Goal: Navigation & Orientation: Find specific page/section

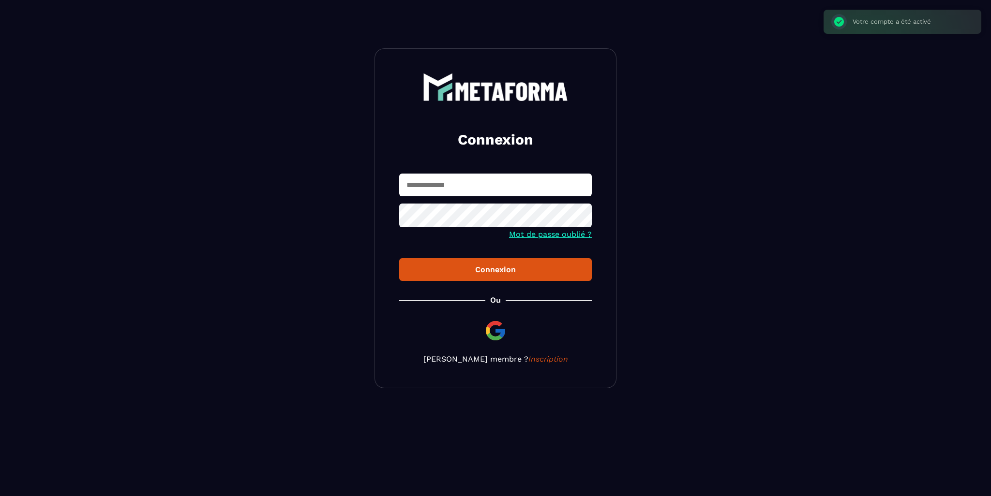
click at [476, 185] on input "text" at bounding box center [495, 185] width 193 height 23
type input "**********"
click at [508, 268] on div "Connexion" at bounding box center [495, 269] width 177 height 9
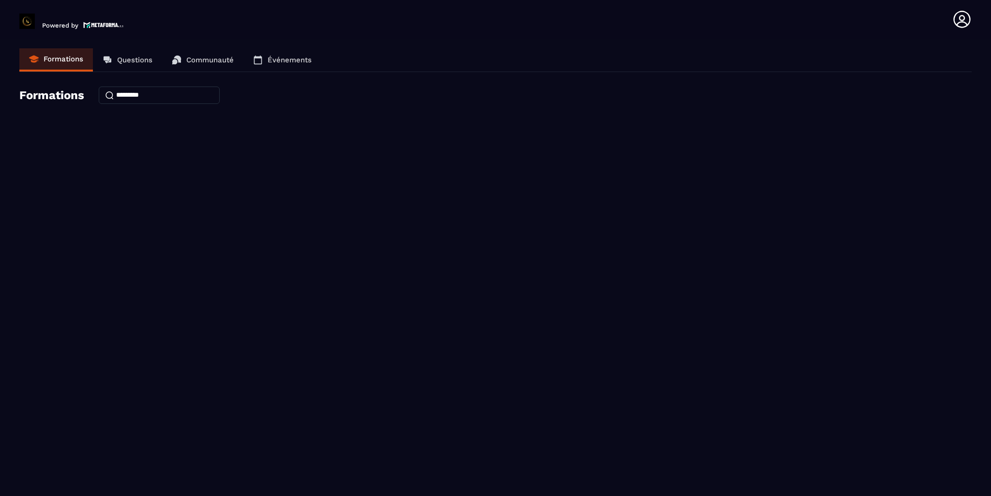
click at [146, 97] on input at bounding box center [159, 95] width 121 height 17
click at [135, 58] on p "Questions" at bounding box center [134, 60] width 35 height 9
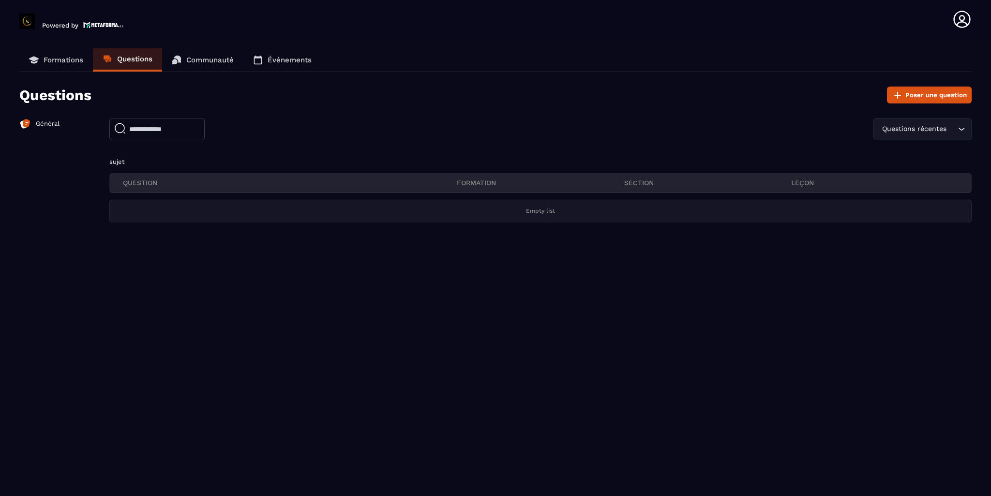
click at [200, 58] on p "Communauté" at bounding box center [209, 60] width 47 height 9
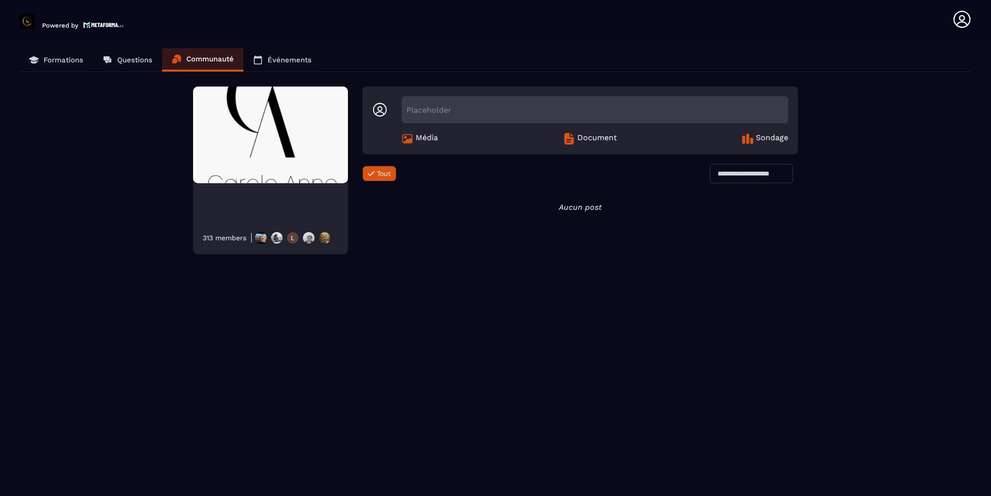
click at [283, 62] on p "Événements" at bounding box center [290, 60] width 44 height 9
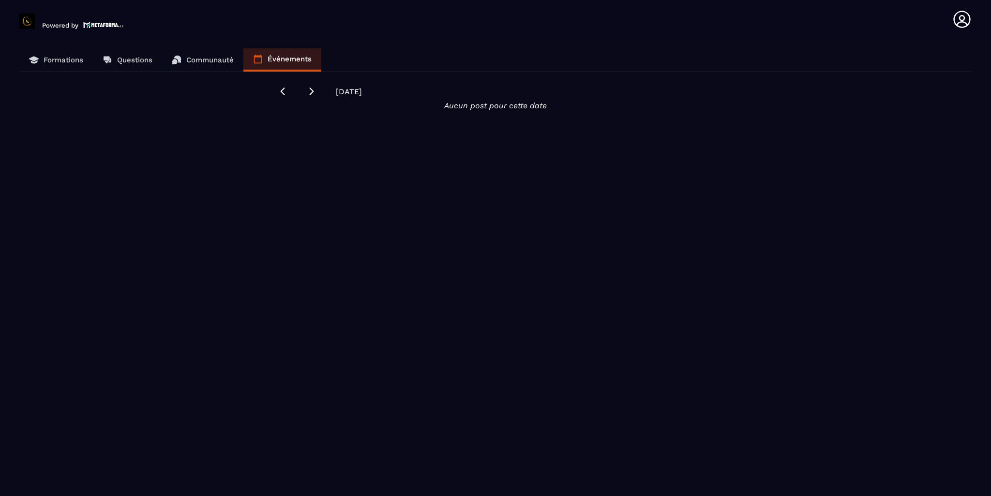
click at [54, 60] on p "Formations" at bounding box center [64, 60] width 40 height 9
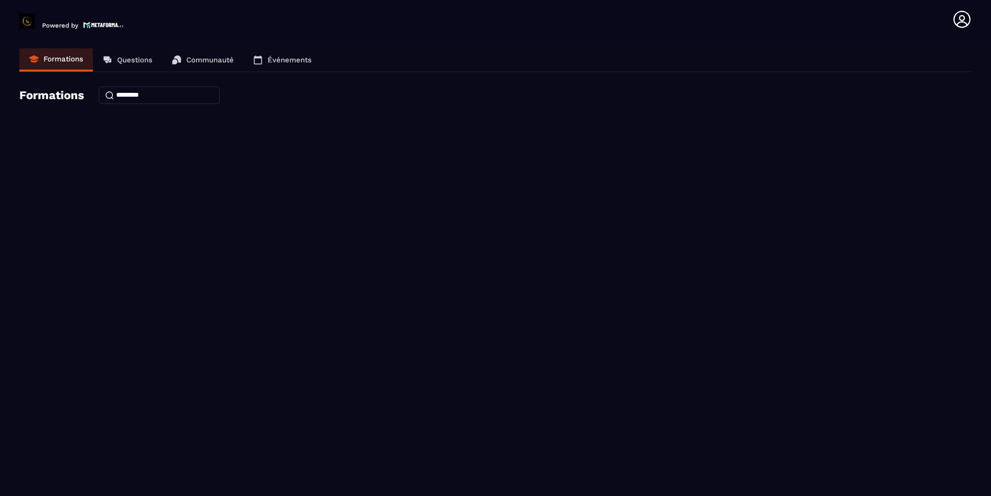
click at [163, 97] on input at bounding box center [159, 95] width 121 height 17
click at [133, 60] on p "Questions" at bounding box center [134, 60] width 35 height 9
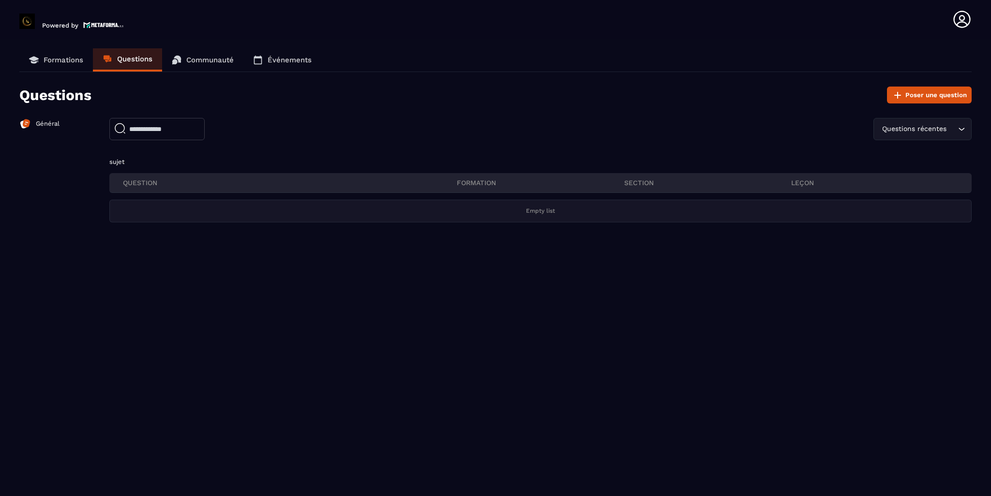
click at [207, 58] on p "Communauté" at bounding box center [209, 60] width 47 height 9
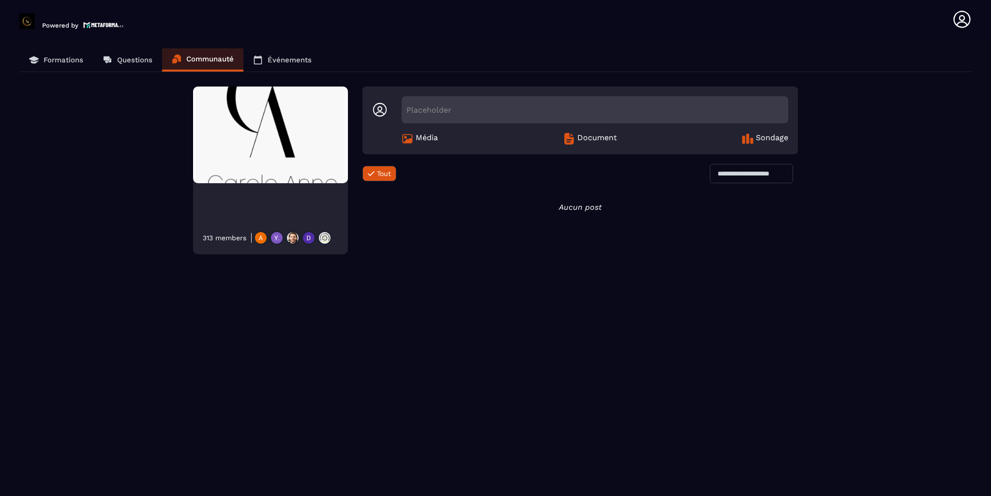
click at [254, 148] on img at bounding box center [270, 135] width 155 height 97
click at [134, 62] on p "Questions" at bounding box center [134, 60] width 35 height 9
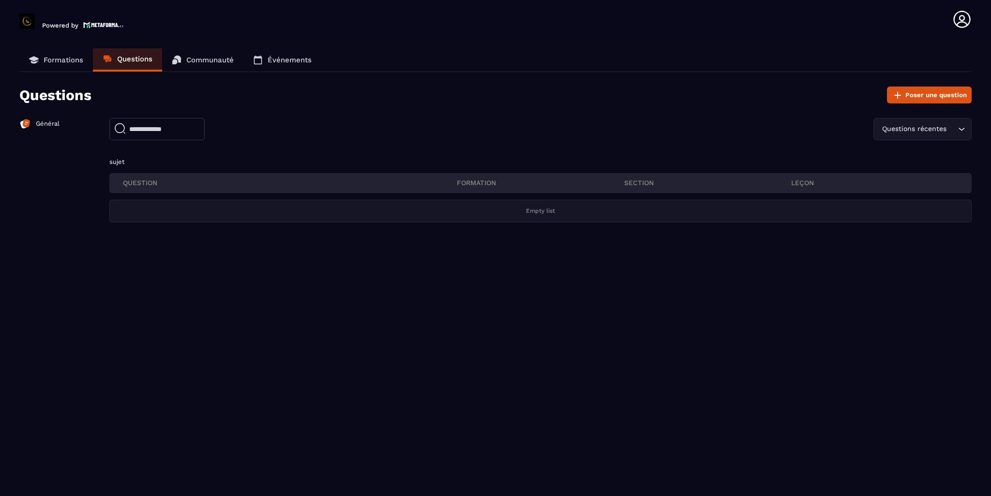
click at [46, 59] on p "Formations" at bounding box center [64, 60] width 40 height 9
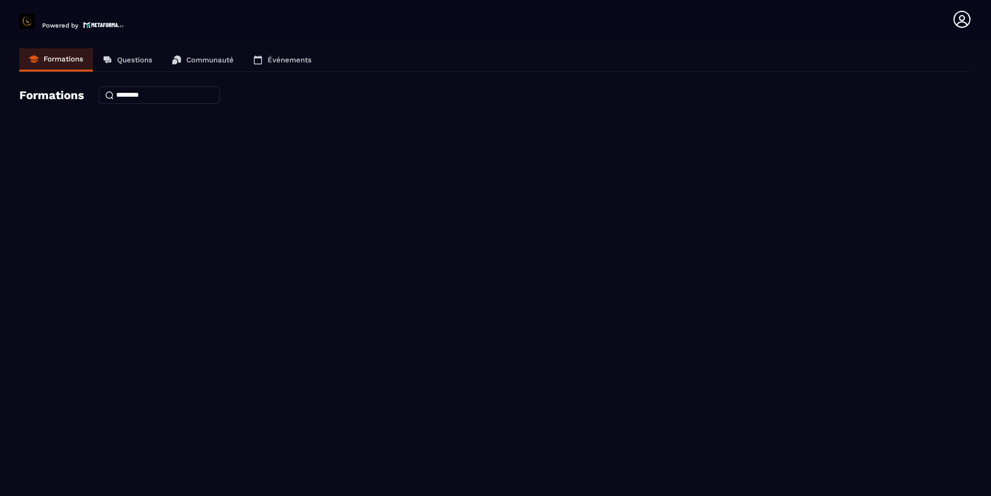
click at [121, 60] on p "Questions" at bounding box center [134, 60] width 35 height 9
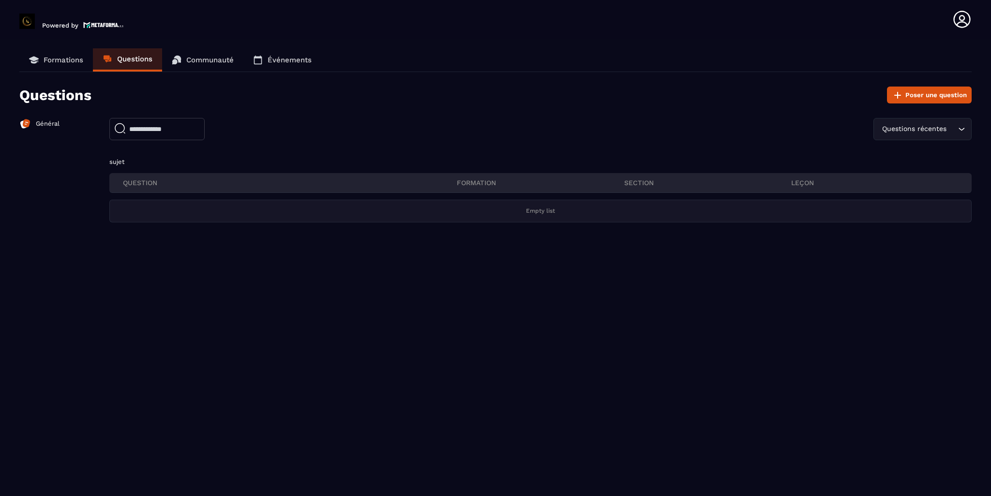
click at [43, 122] on p "Général" at bounding box center [48, 124] width 24 height 9
click at [55, 62] on p "Formations" at bounding box center [64, 60] width 40 height 9
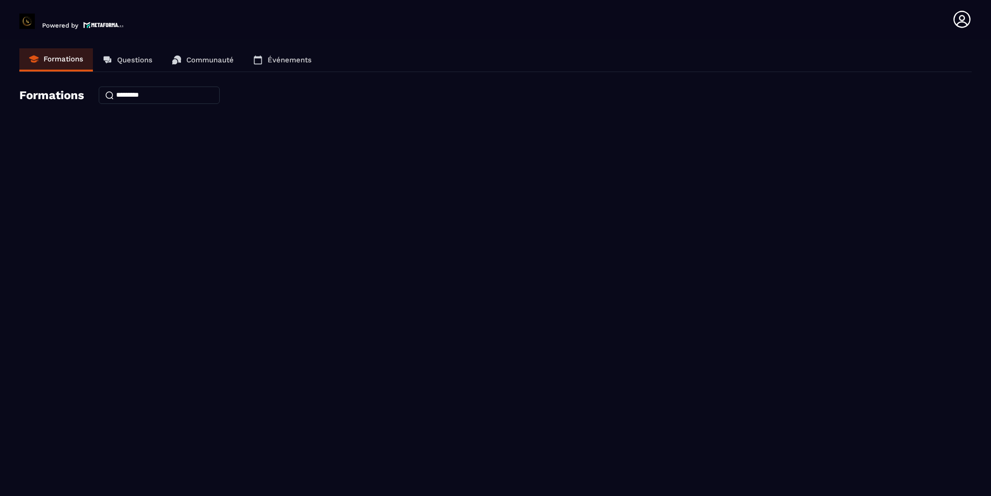
click at [131, 57] on p "Questions" at bounding box center [134, 60] width 35 height 9
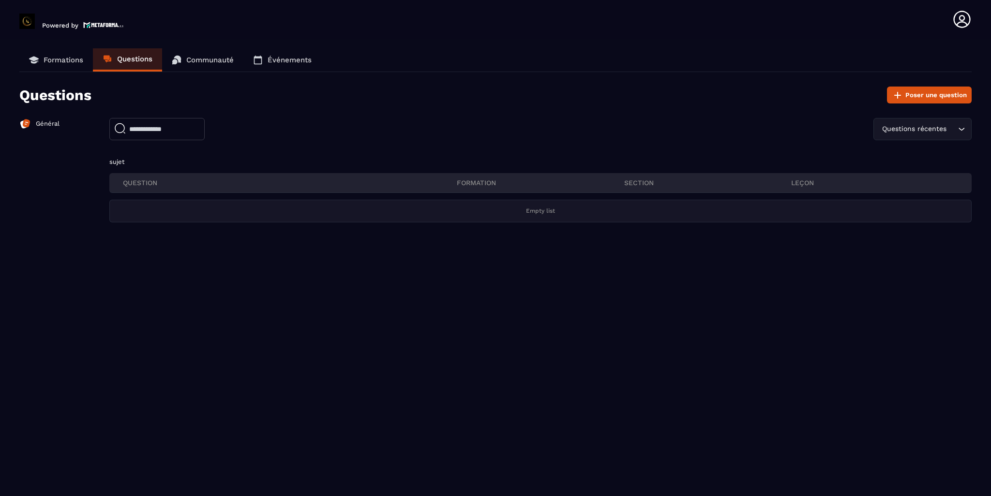
click at [197, 59] on p "Communauté" at bounding box center [209, 60] width 47 height 9
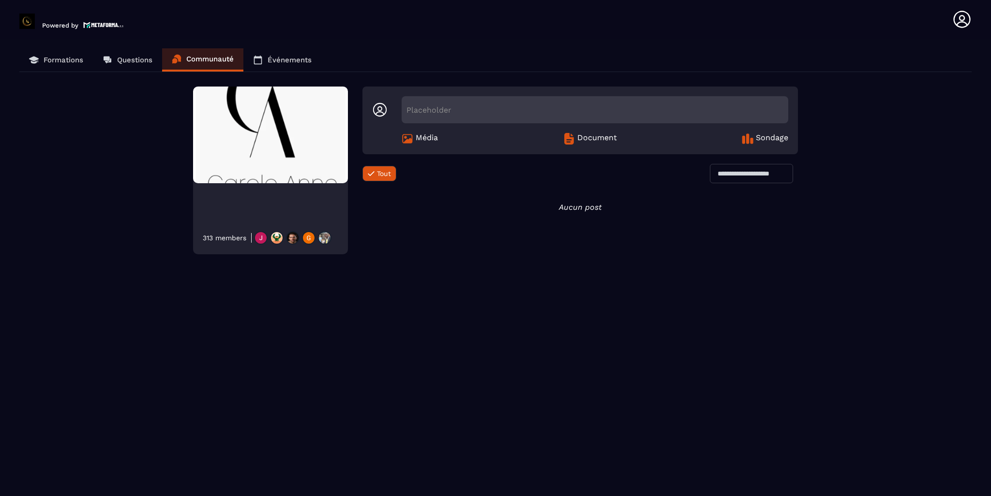
click at [57, 57] on p "Formations" at bounding box center [64, 60] width 40 height 9
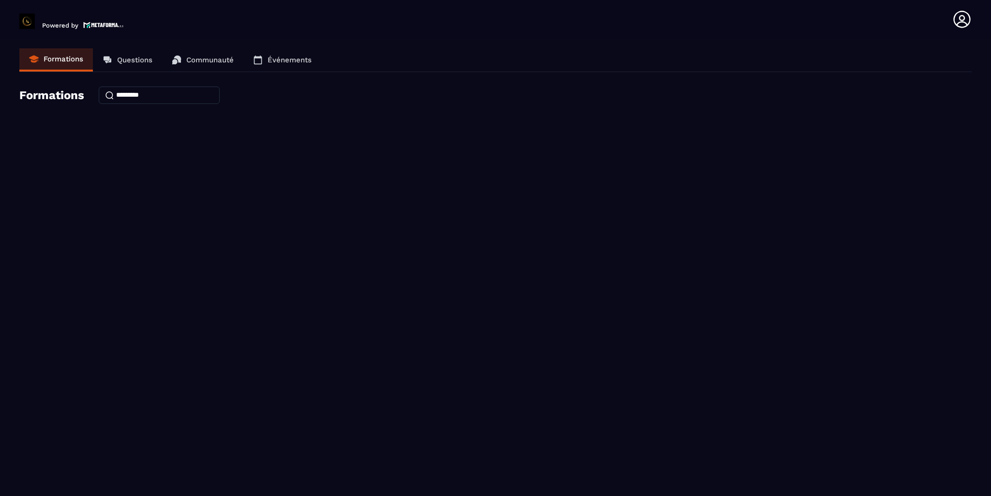
click at [294, 54] on link "Événements" at bounding box center [282, 59] width 78 height 23
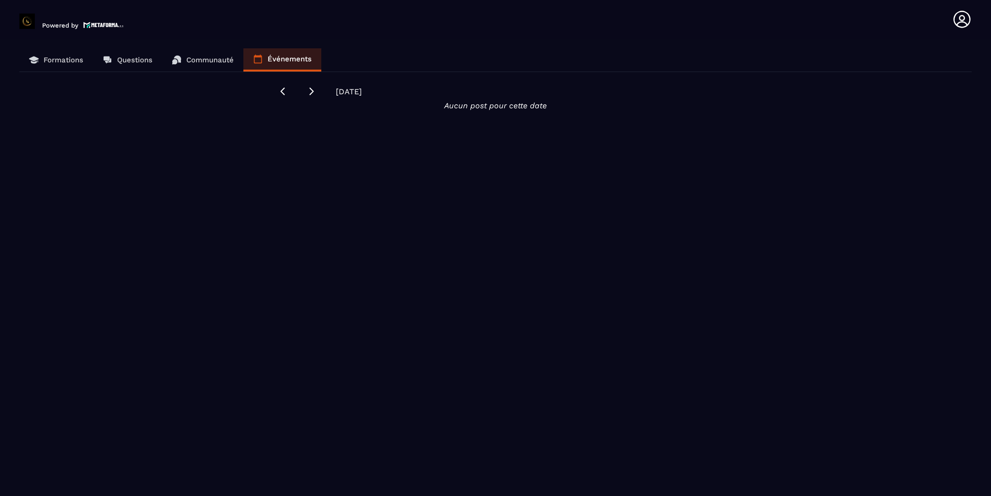
click at [68, 55] on link "Formations" at bounding box center [56, 59] width 74 height 23
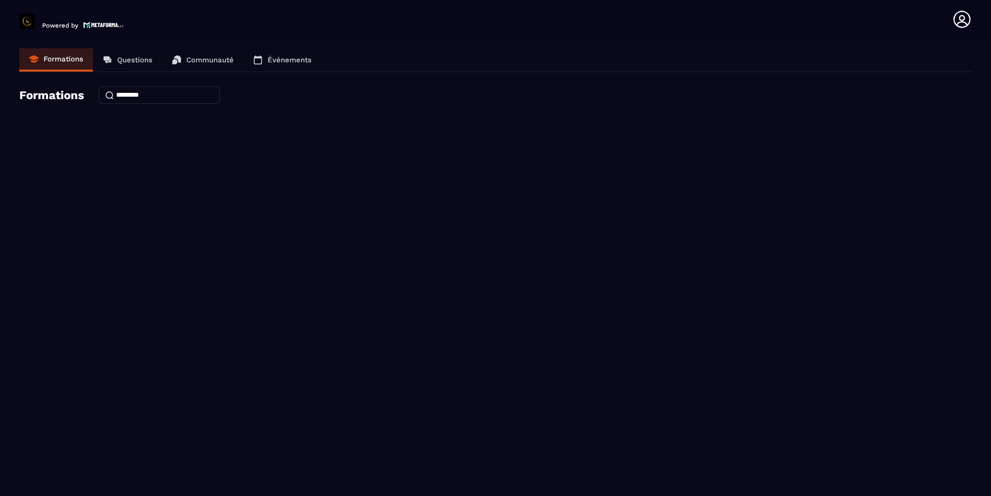
click at [107, 59] on icon at bounding box center [107, 58] width 6 height 5
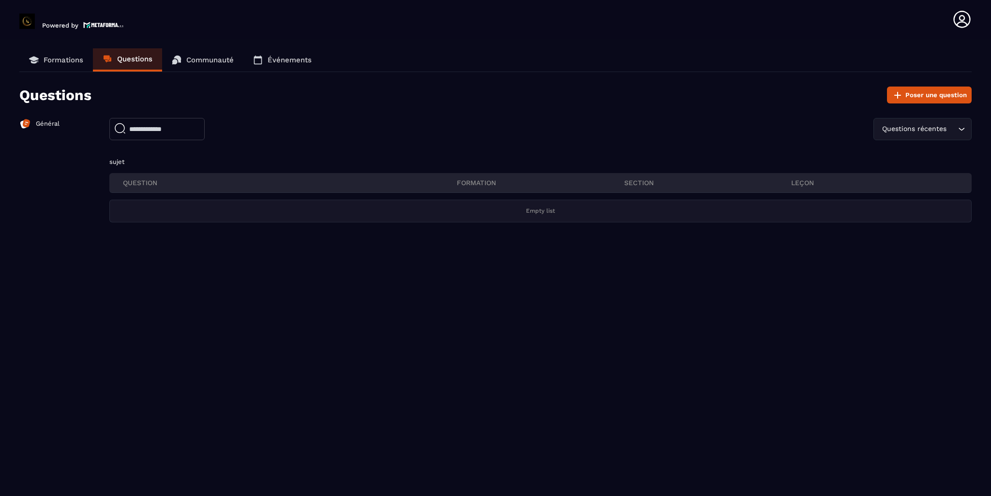
click at [62, 60] on p "Formations" at bounding box center [64, 60] width 40 height 9
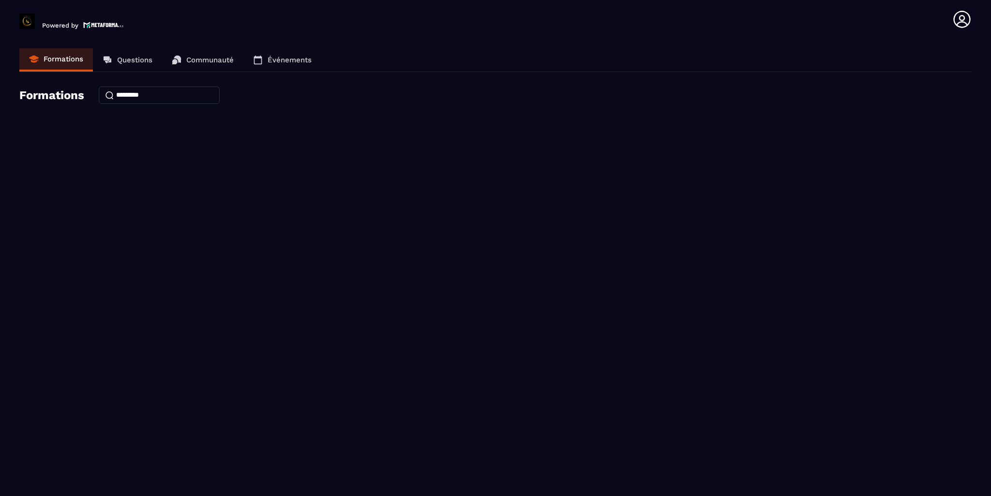
click at [58, 96] on h4 "Formations" at bounding box center [51, 96] width 65 height 14
click at [145, 98] on input at bounding box center [159, 95] width 121 height 17
click at [958, 20] on icon at bounding box center [961, 19] width 19 height 19
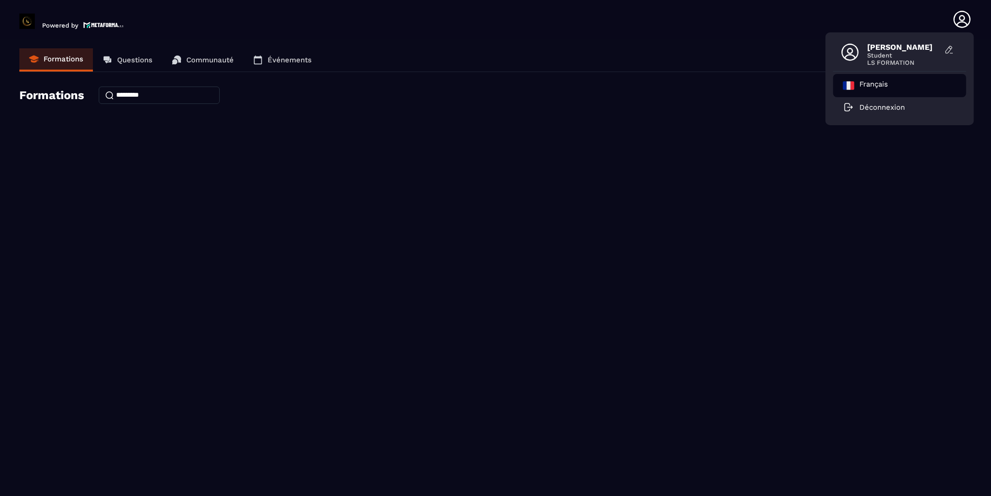
click at [878, 83] on p "Français" at bounding box center [873, 86] width 29 height 12
